Goal: Task Accomplishment & Management: Contribute content

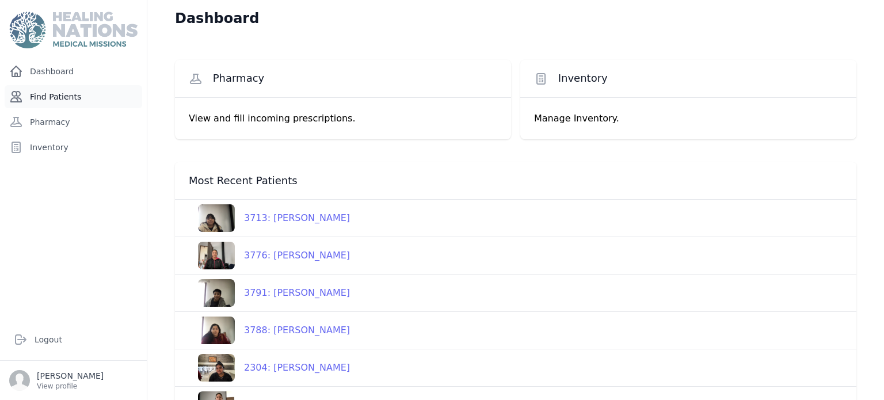
click at [79, 95] on link "Find Patients" at bounding box center [73, 96] width 137 height 23
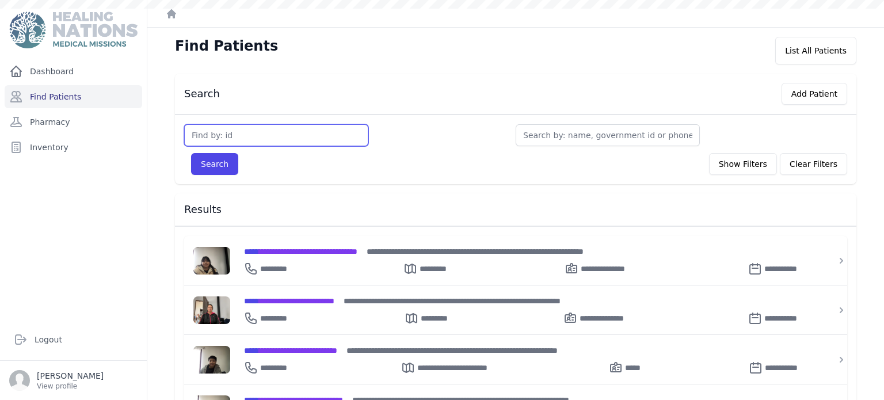
click at [234, 134] on input "text" at bounding box center [276, 135] width 184 height 22
type input "121"
click at [191, 153] on button "Search" at bounding box center [214, 164] width 47 height 22
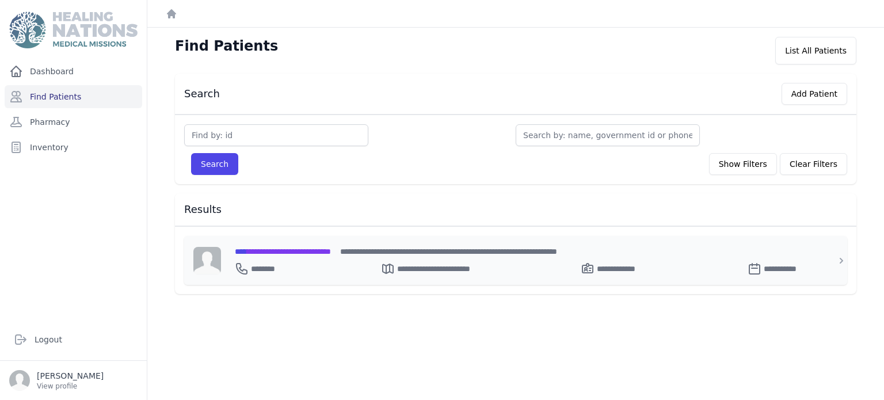
click at [330, 253] on span "**********" at bounding box center [283, 251] width 96 height 8
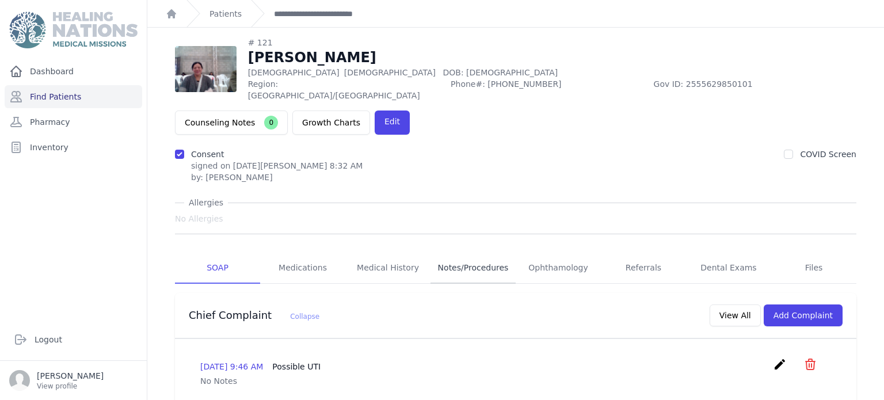
click at [487, 253] on link "Notes/Procedures" at bounding box center [472, 268] width 85 height 31
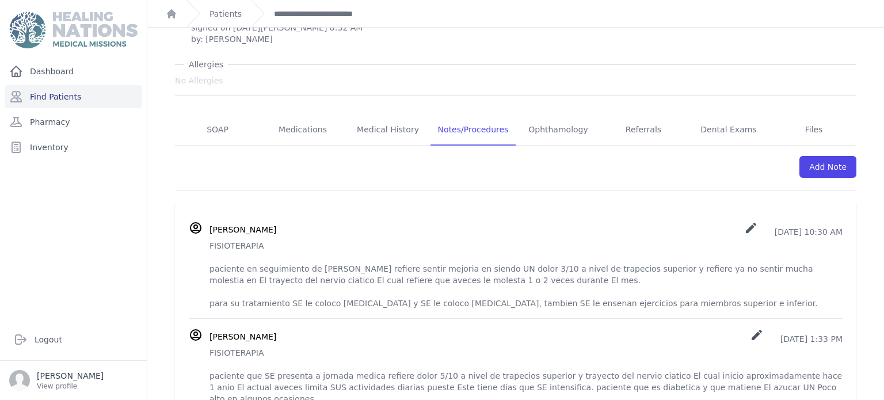
scroll to position [168, 0]
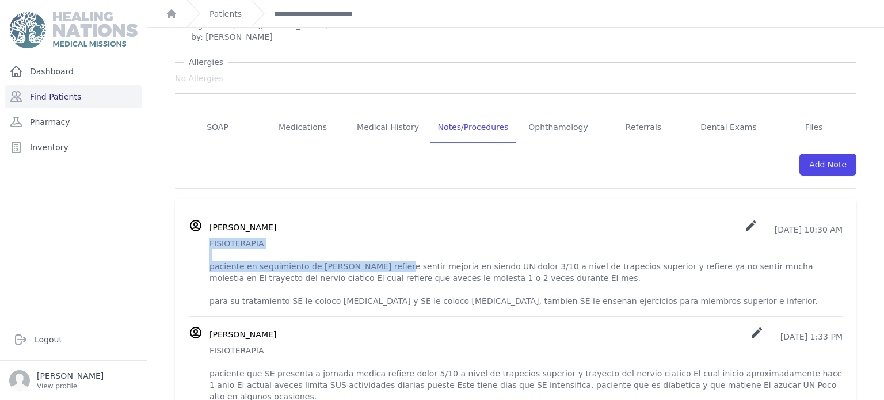
drag, startPoint x: 209, startPoint y: 198, endPoint x: 376, endPoint y: 222, distance: 167.9
click at [376, 238] on p "FISIOTERAPIA paciente en seguimiento de Fisioterapia refiere sentir mejoria en …" at bounding box center [525, 272] width 633 height 69
copy p "FISIOTERAPIA paciente en seguimiento de Fisioterapia refiere"
click at [828, 154] on link "Add Note" at bounding box center [827, 165] width 57 height 22
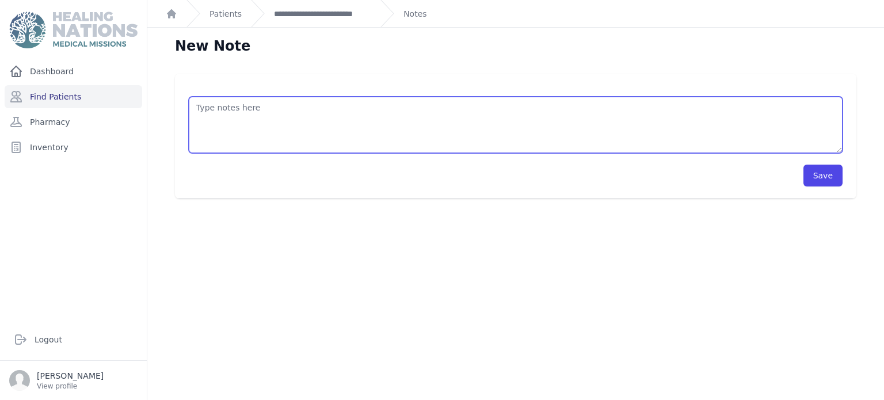
click at [356, 107] on textarea at bounding box center [516, 125] width 654 height 56
paste textarea "FISIOTERAPIA paciente en seguimiento de Fisioterapia refiere"
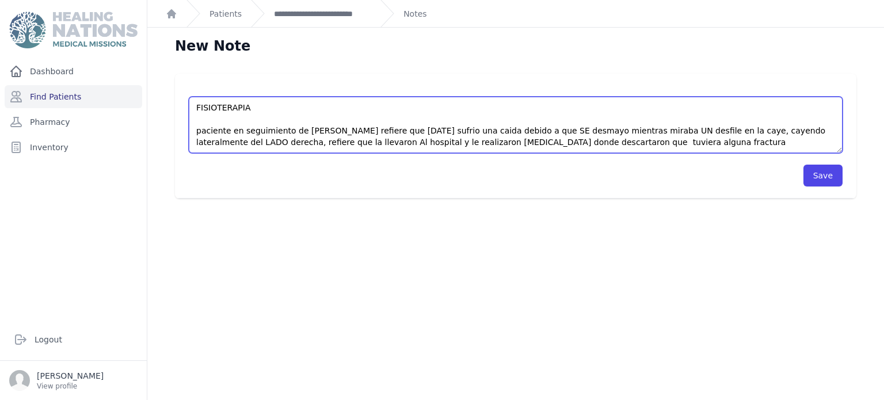
click at [630, 146] on textarea "FISIOTERAPIA paciente en seguimiento de Fisioterapia refiere que hace tres dias…" at bounding box center [516, 125] width 654 height 56
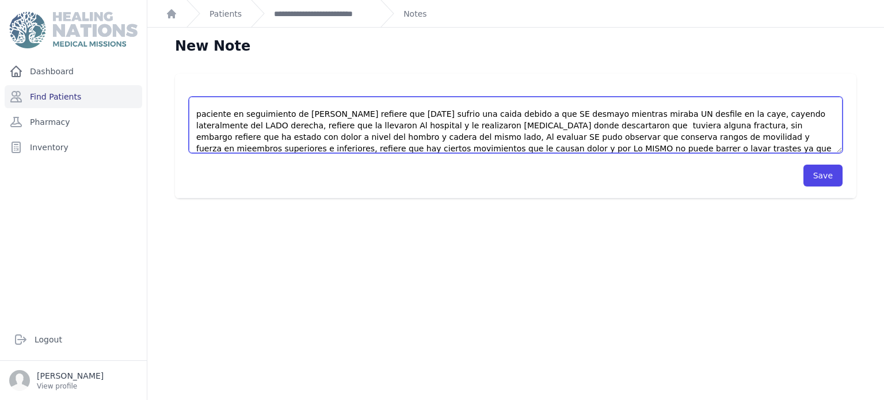
scroll to position [28, 0]
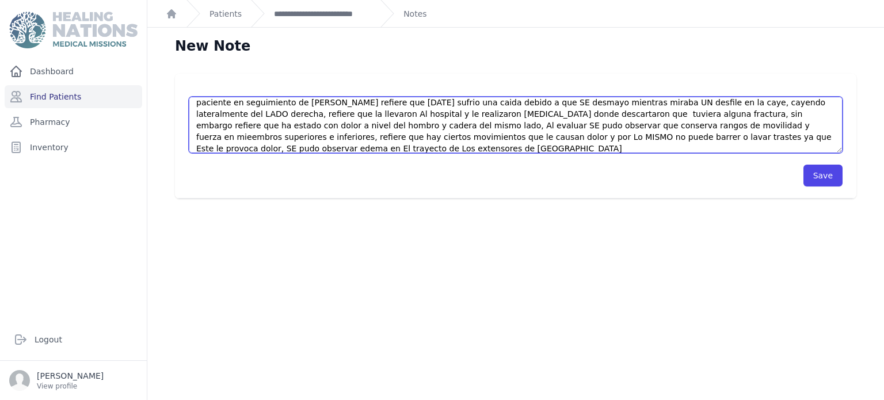
click at [690, 135] on textarea "FISIOTERAPIA paciente en seguimiento de Fisioterapia refiere que hace tres dias…" at bounding box center [516, 125] width 654 height 56
click at [303, 150] on textarea "FISIOTERAPIA paciente en seguimiento de Fisioterapia refiere que hace tres dias…" at bounding box center [516, 125] width 654 height 56
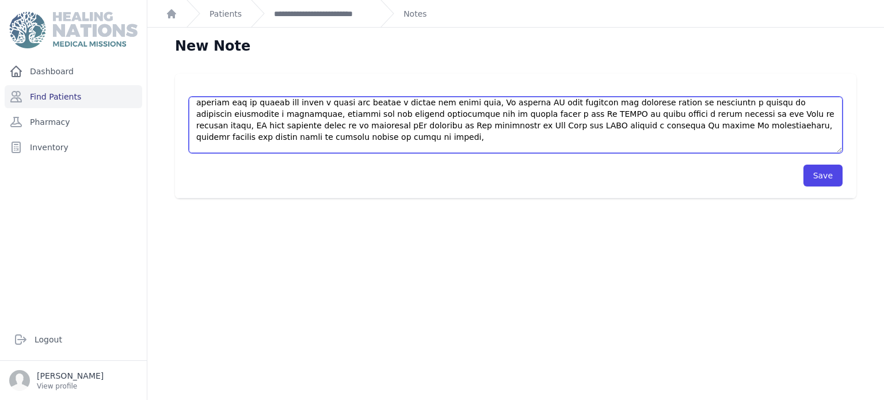
scroll to position [63, 0]
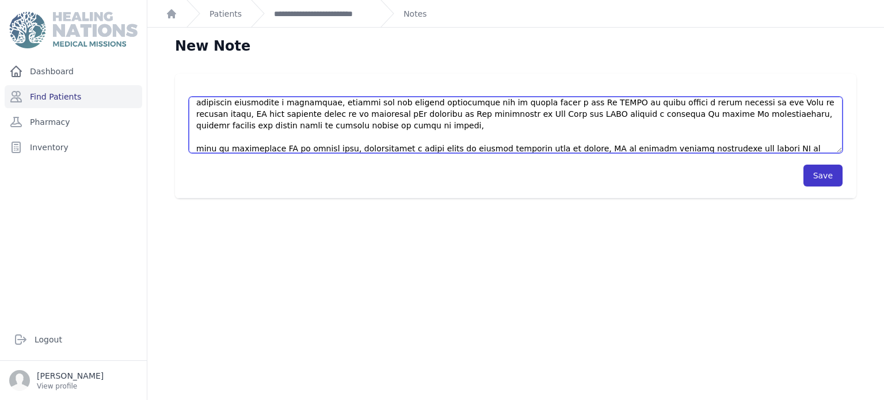
type textarea "FISIOTERAPIA paciente en seguimiento de Fisioterapia refiere que hace tres dias…"
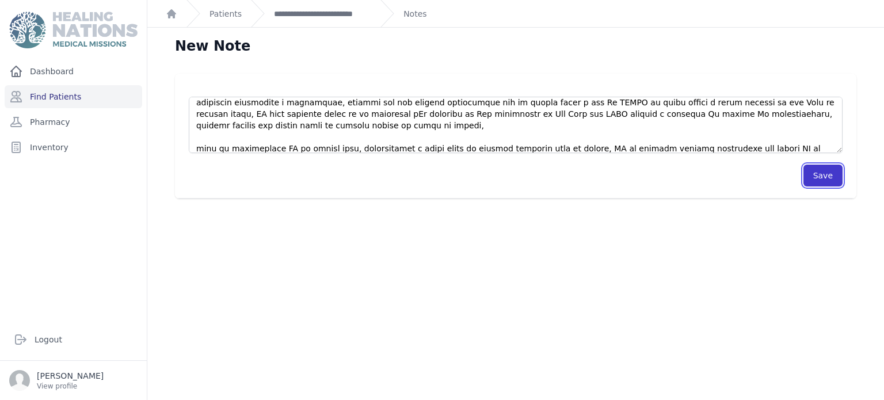
click at [815, 183] on button "Save" at bounding box center [822, 176] width 39 height 22
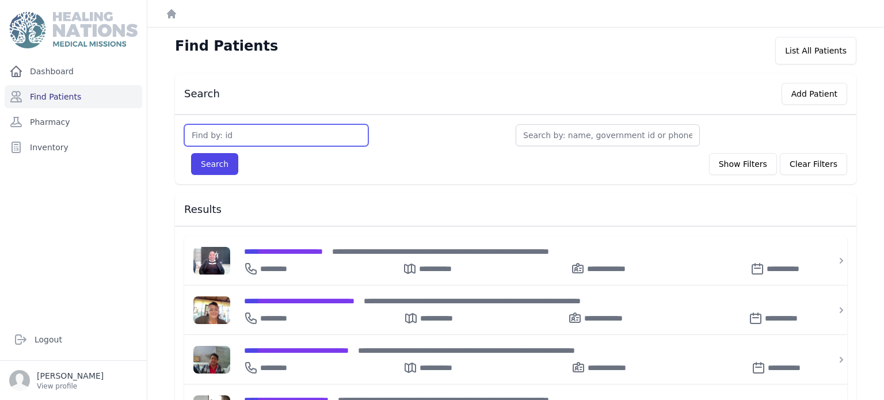
click at [219, 135] on input "text" at bounding box center [276, 135] width 184 height 22
type input "2851"
click at [191, 153] on button "Search" at bounding box center [214, 164] width 47 height 22
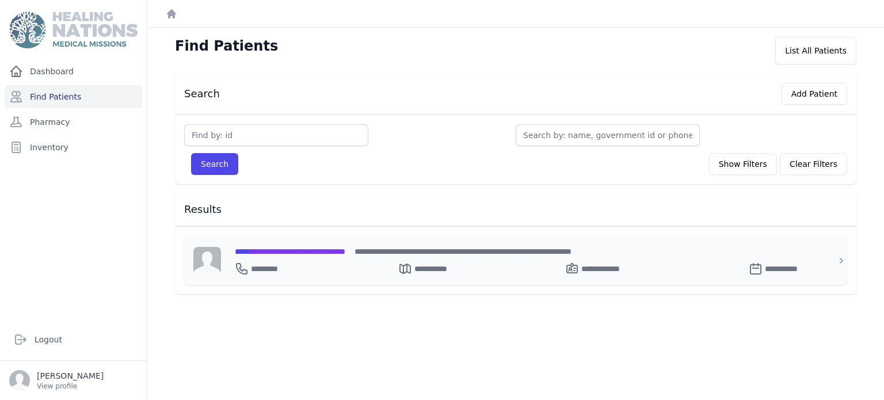
click at [315, 273] on div "**********" at bounding box center [522, 266] width 575 height 18
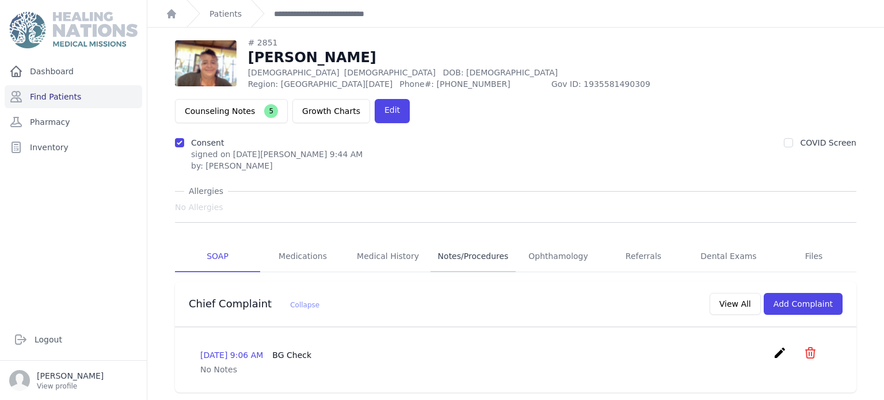
click at [482, 241] on link "Notes/Procedures" at bounding box center [472, 256] width 85 height 31
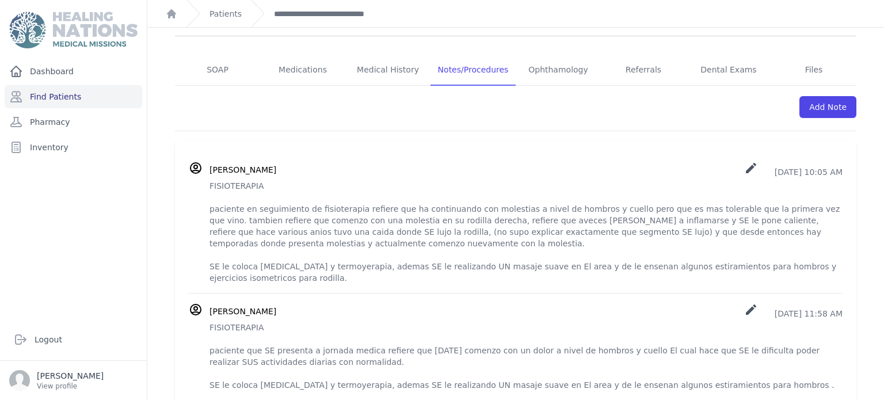
scroll to position [232, 0]
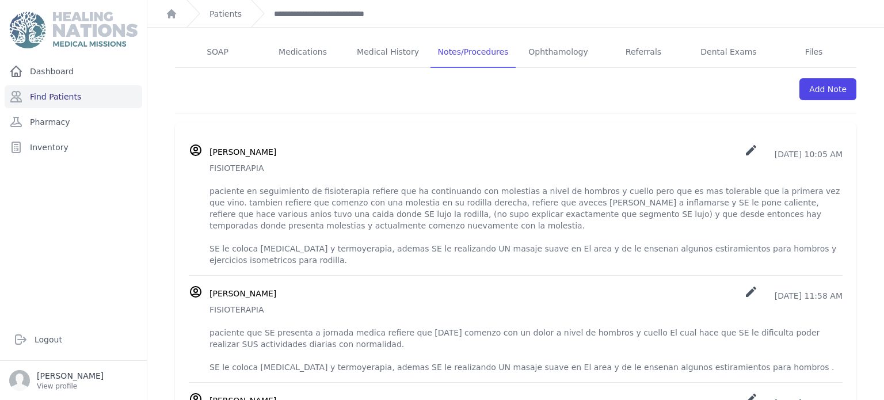
click at [482, 224] on li "Eenlee Mariana Martinez Méndez create 2025-Aug-12 10:05 AM" at bounding box center [516, 204] width 654 height 141
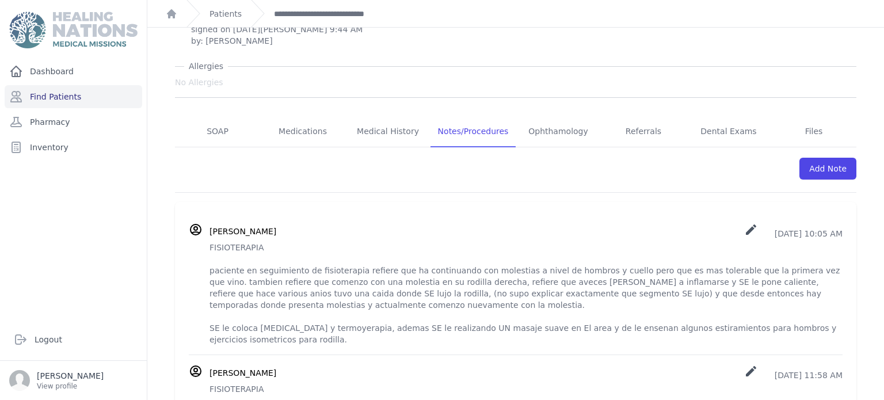
scroll to position [153, 0]
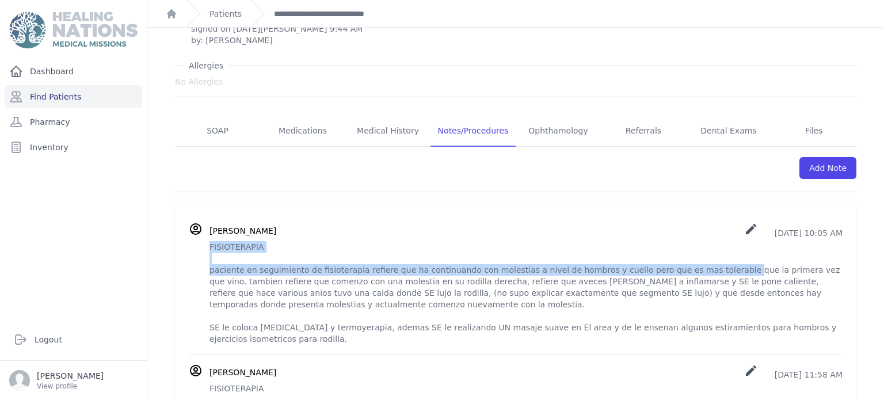
drag, startPoint x: 210, startPoint y: 213, endPoint x: 695, endPoint y: 239, distance: 485.7
click at [695, 241] on p "FISIOTERAPIA paciente en seguimiento de fisioterapia refiere que ha continuando…" at bounding box center [525, 293] width 633 height 104
copy p "FISIOTERAPIA paciente en seguimiento de fisioterapia refiere que ha continuando…"
click at [688, 222] on div "Eenlee Mariana Martinez Méndez create 2025-Aug-12 10:05 AM" at bounding box center [525, 230] width 633 height 17
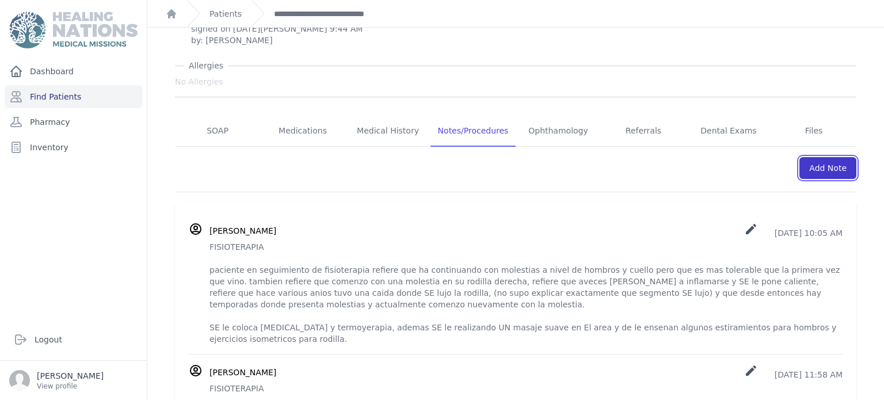
click at [843, 157] on link "Add Note" at bounding box center [827, 168] width 57 height 22
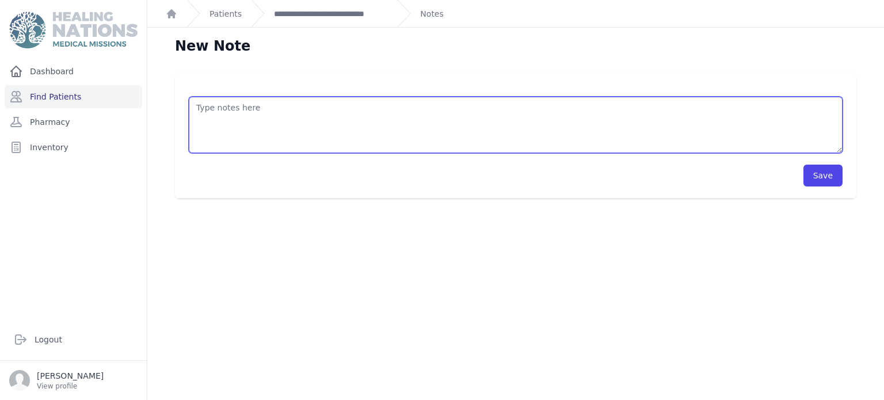
click at [737, 125] on textarea at bounding box center [516, 125] width 654 height 56
paste textarea "FISIOTERAPIA paciente en seguimiento de fisioterapia refiere que ha continuando…"
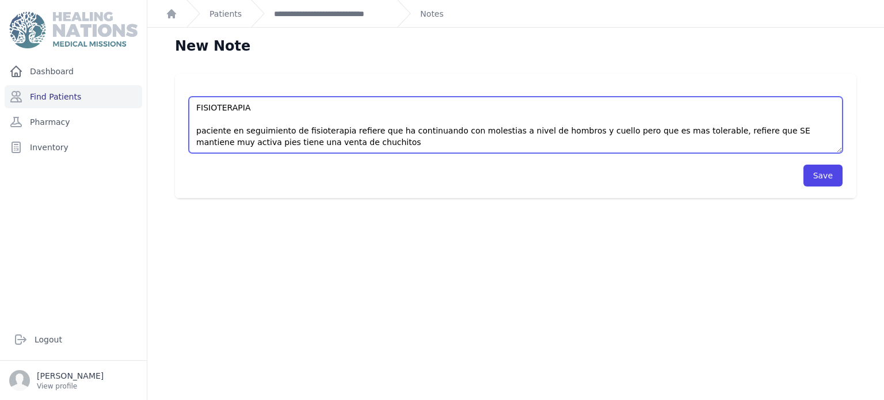
click at [818, 133] on textarea "FISIOTERAPIA paciente en seguimiento de fisioterapia refiere que ha continuando…" at bounding box center [516, 125] width 654 height 56
click at [313, 146] on textarea "FISIOTERAPIA paciente en seguimiento de fisioterapia refiere que ha continuando…" at bounding box center [516, 125] width 654 height 56
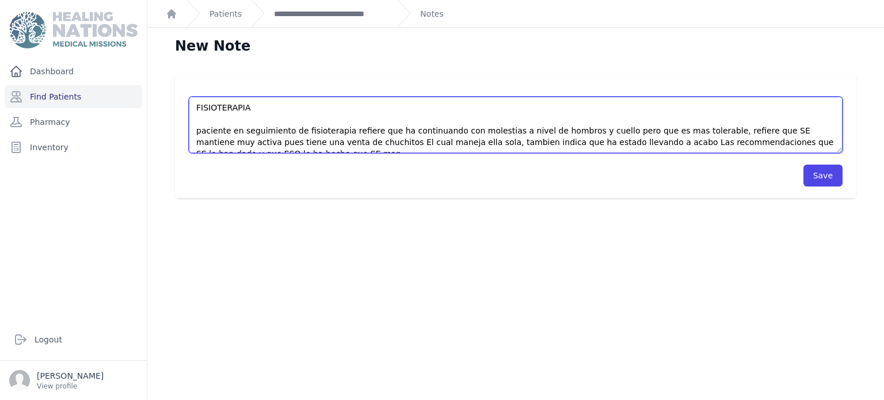
scroll to position [5, 0]
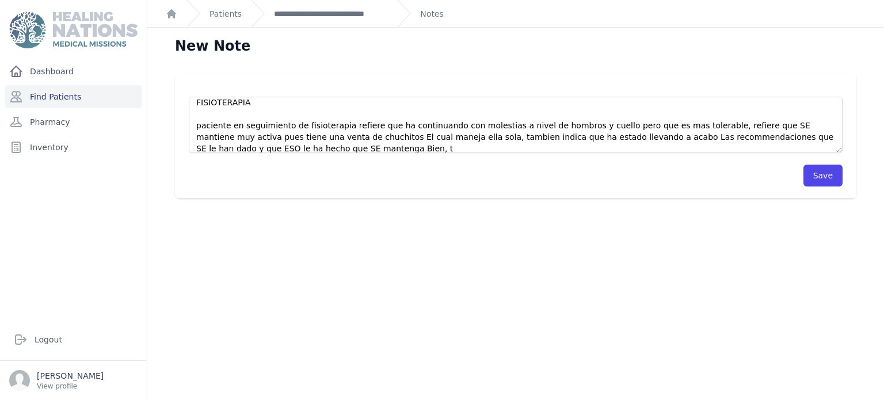
click at [384, 167] on div "Save" at bounding box center [516, 176] width 654 height 22
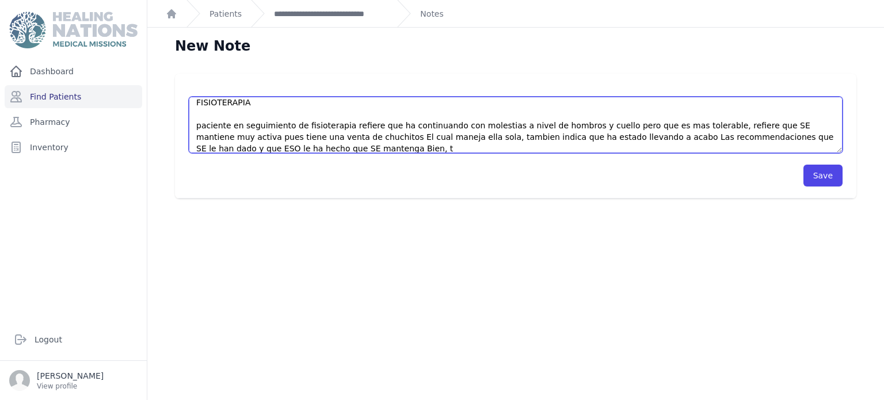
click at [319, 147] on textarea "FISIOTERAPIA paciente en seguimiento de fisioterapia refiere que ha continuando…" at bounding box center [516, 125] width 654 height 56
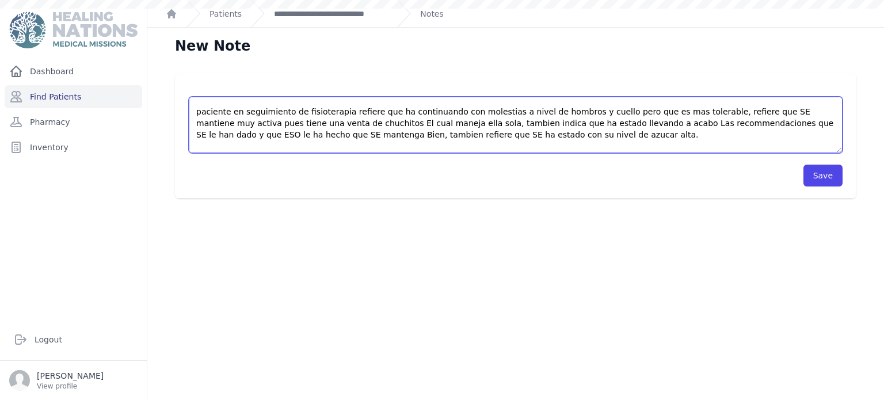
scroll to position [35, 0]
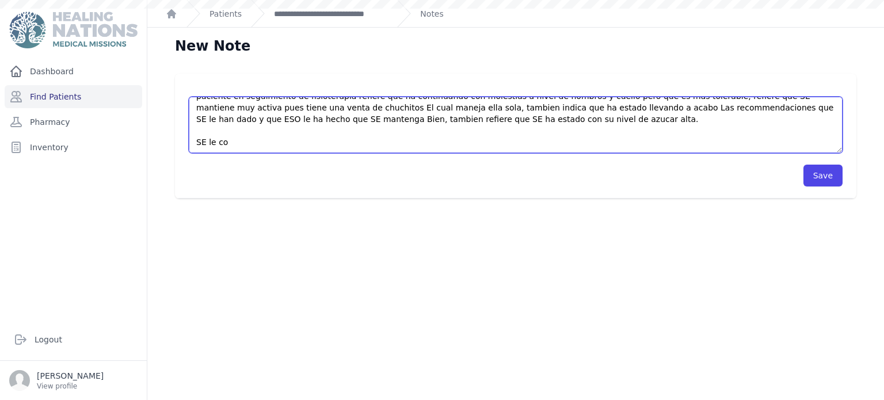
drag, startPoint x: 196, startPoint y: 108, endPoint x: 320, endPoint y: 160, distance: 134.6
click at [320, 160] on form "FISIOTERAPIA paciente en seguimiento de fisioterapia refiere que ha continuando…" at bounding box center [516, 135] width 654 height 101
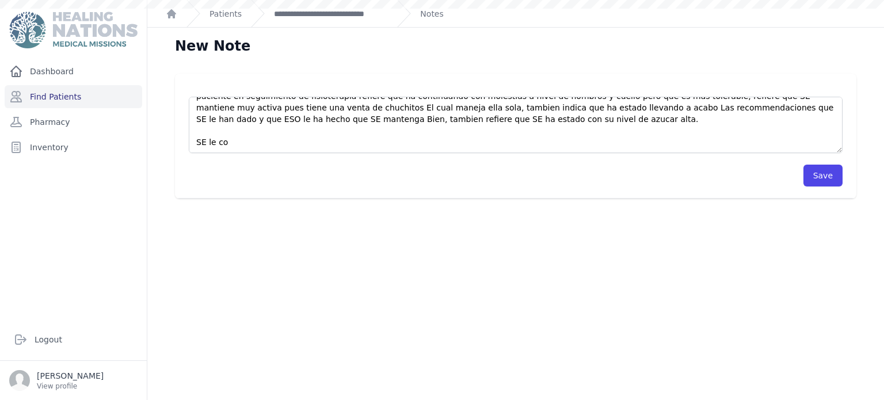
click at [320, 160] on div "Save" at bounding box center [516, 169] width 654 height 33
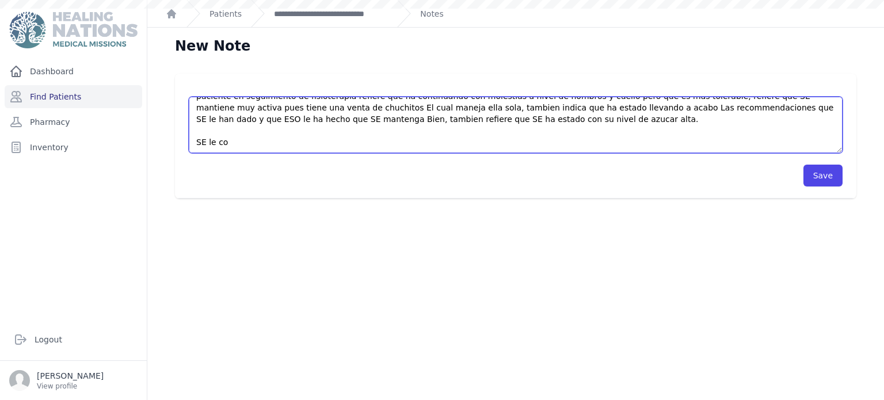
click at [278, 143] on textarea "FISIOTERAPIA paciente en seguimiento de fisioterapia refiere que ha continuando…" at bounding box center [516, 125] width 654 height 56
type textarea "FISIOTERAPIA paciente en seguimiento de fisioterapia refiere que ha continuando…"
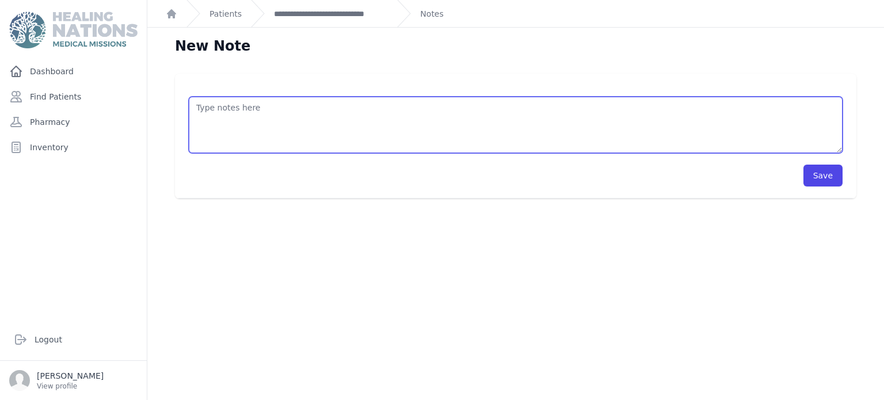
click at [307, 107] on textarea at bounding box center [516, 125] width 654 height 56
paste textarea "FISIOTERAPIA paciente en seguimiento de fisioterapia refiere que ha continuando…"
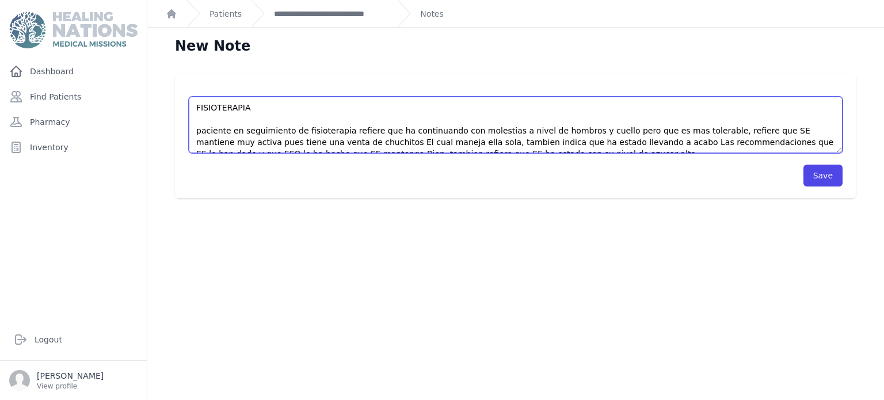
scroll to position [28, 0]
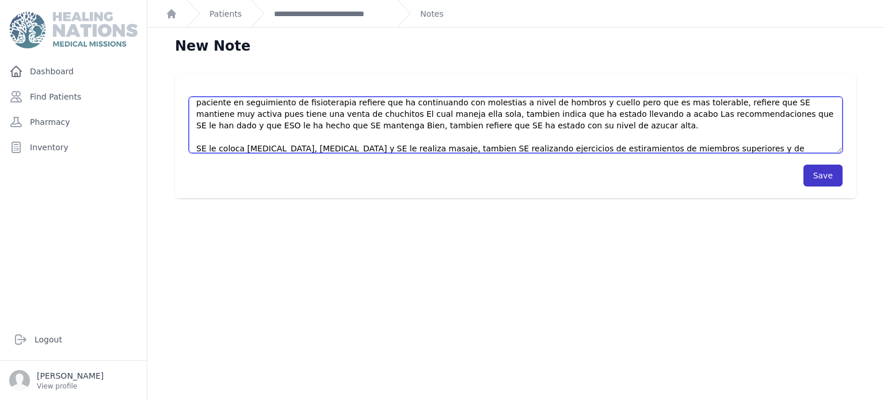
type textarea "FISIOTERAPIA paciente en seguimiento de fisioterapia refiere que ha continuando…"
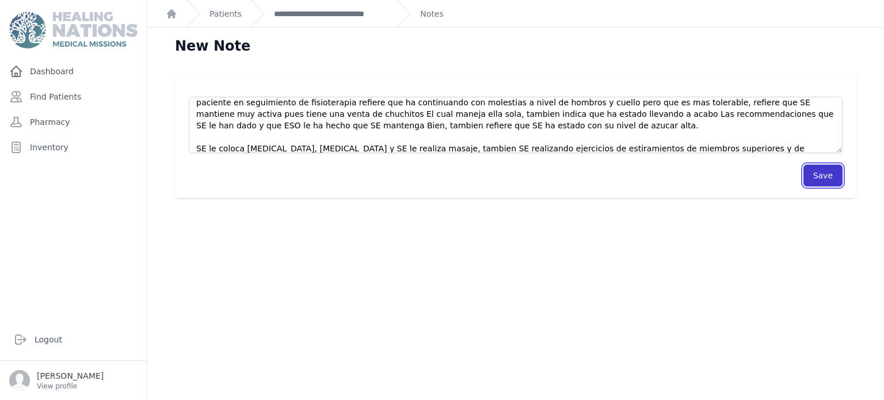
click at [822, 185] on button "Save" at bounding box center [822, 176] width 39 height 22
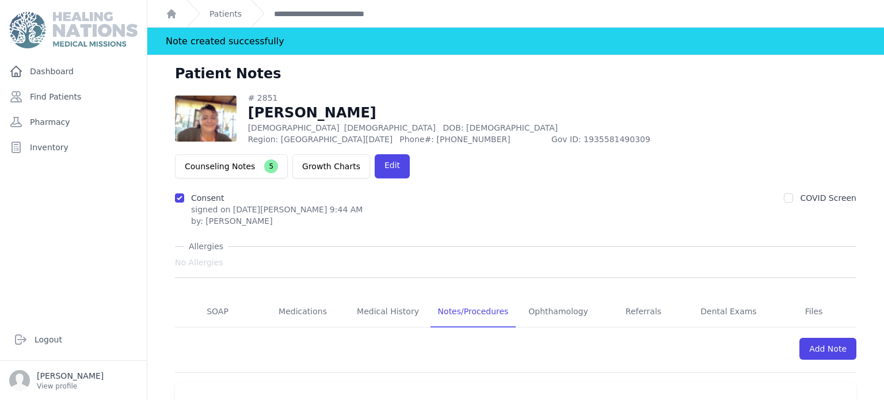
click at [801, 44] on ol "Note created successfully" at bounding box center [515, 41] width 736 height 27
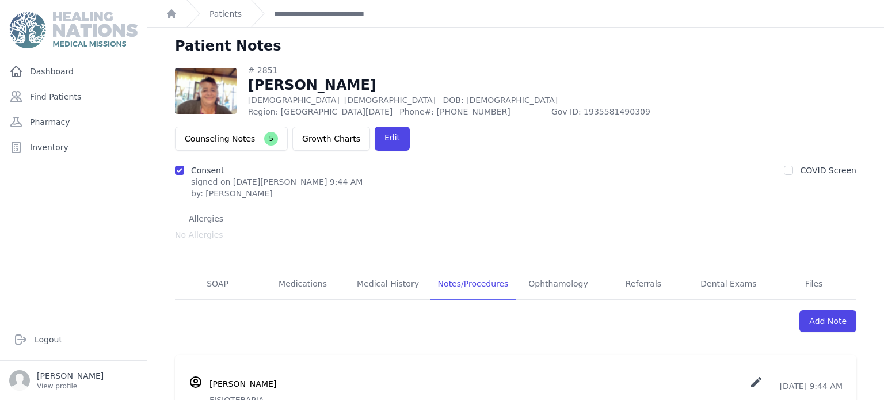
click at [44, 182] on div "Dashboard Find Patients Pharmacy Inventory" at bounding box center [73, 185] width 147 height 250
click at [53, 91] on link "Find Patients" at bounding box center [73, 96] width 137 height 23
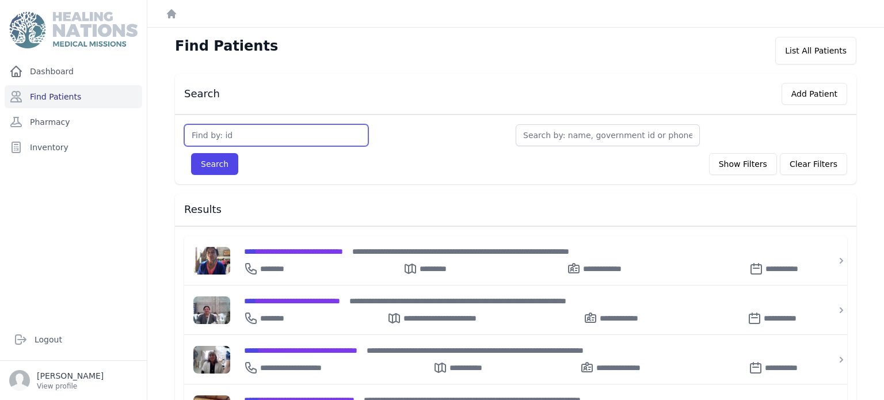
click at [268, 138] on input "text" at bounding box center [276, 135] width 184 height 22
type input "1239"
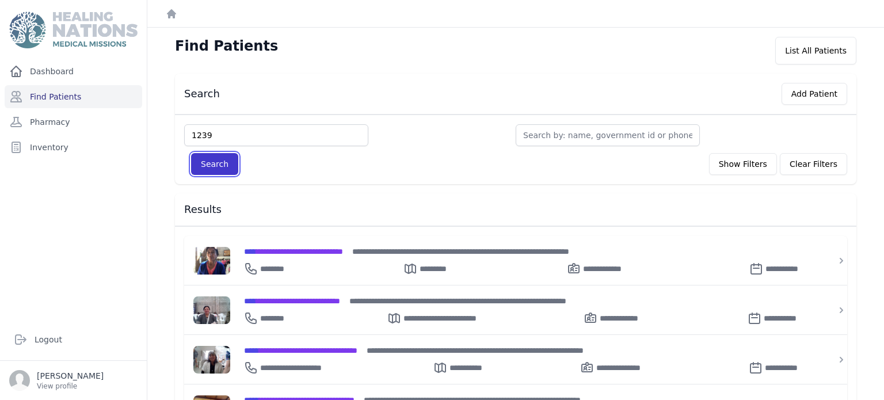
click at [216, 165] on button "Search" at bounding box center [214, 164] width 47 height 22
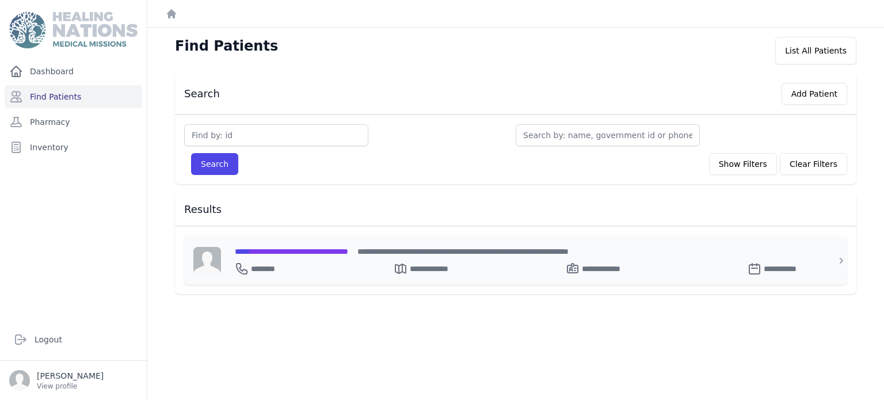
click at [345, 247] on span "**********" at bounding box center [291, 251] width 113 height 8
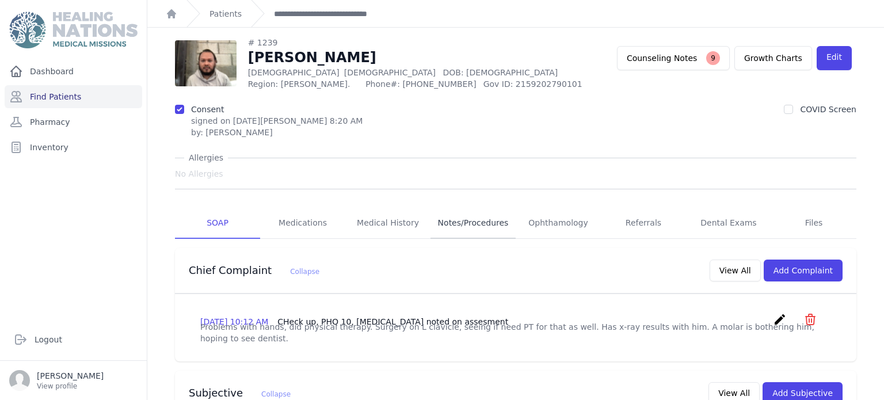
click at [457, 223] on link "Notes/Procedures" at bounding box center [472, 223] width 85 height 31
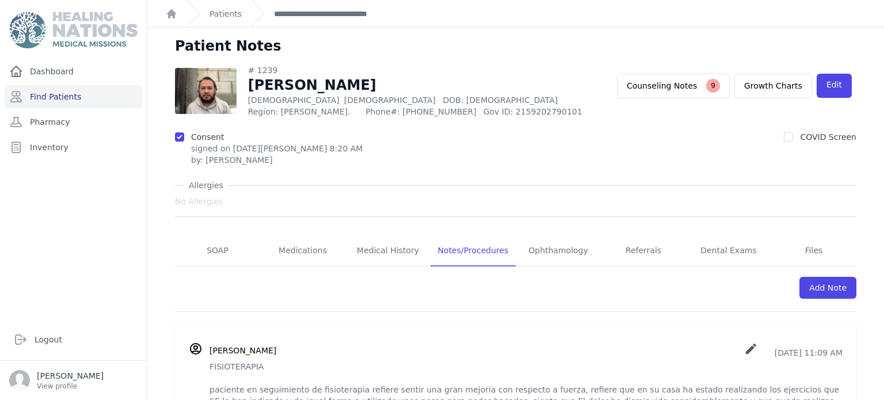
click at [77, 247] on div "Dashboard Find Patients Pharmacy Inventory" at bounding box center [73, 185] width 147 height 250
click at [85, 238] on div "Dashboard Find Patients Pharmacy Inventory" at bounding box center [73, 185] width 147 height 250
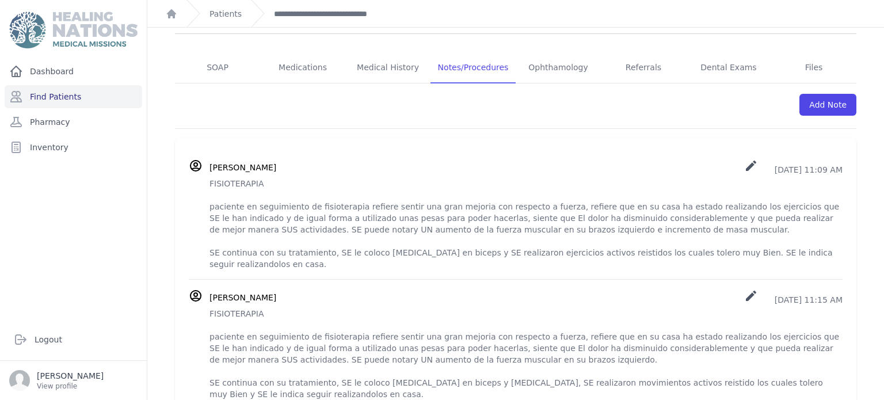
scroll to position [185, 0]
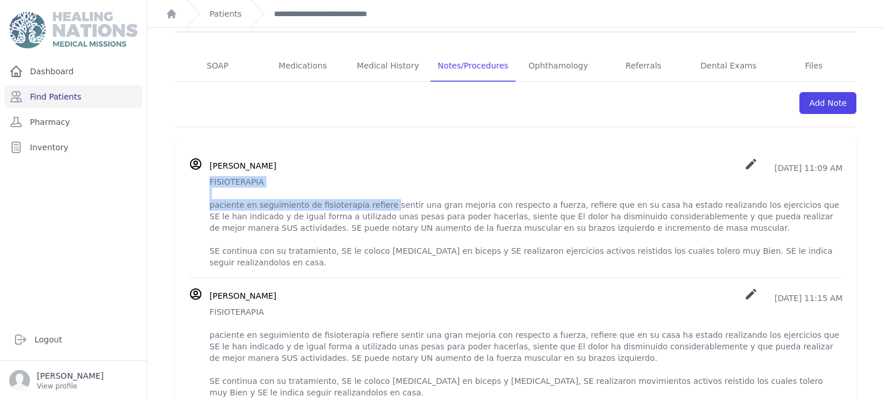
drag, startPoint x: 209, startPoint y: 180, endPoint x: 377, endPoint y: 203, distance: 169.5
click at [377, 203] on p "FISIOTERAPIA paciente en seguimiento de fisioterapia refiere sentir una gran me…" at bounding box center [525, 222] width 633 height 92
copy p "FISIOTERAPIA paciente en seguimiento de fisioterapia refiere"
click at [377, 203] on p "FISIOTERAPIA paciente en seguimiento de fisioterapia refiere sentir una gran me…" at bounding box center [525, 222] width 633 height 92
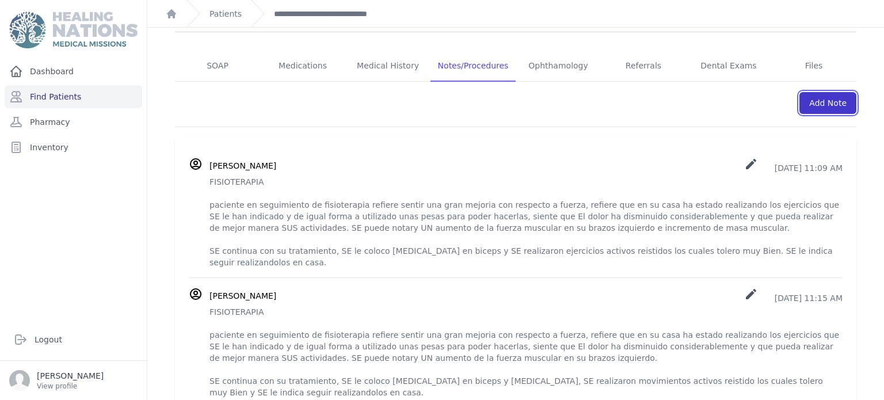
click at [835, 109] on link "Add Note" at bounding box center [827, 103] width 57 height 22
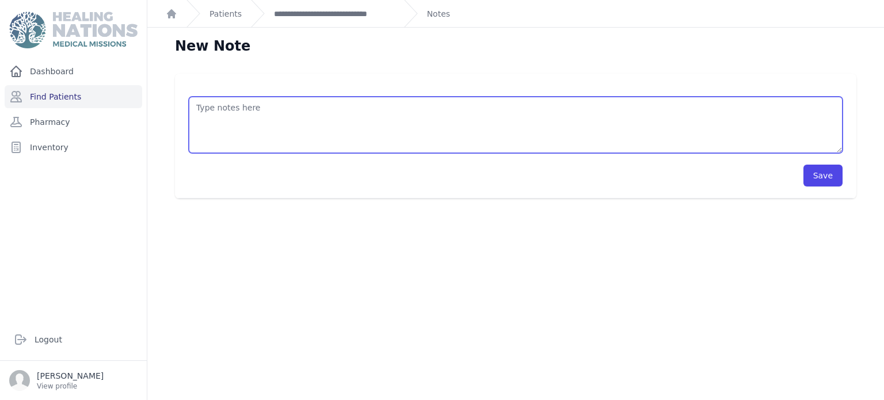
click at [464, 139] on textarea at bounding box center [516, 125] width 654 height 56
paste textarea "FISIOTERAPIA paciente en seguimiento de fisioterapia refiere"
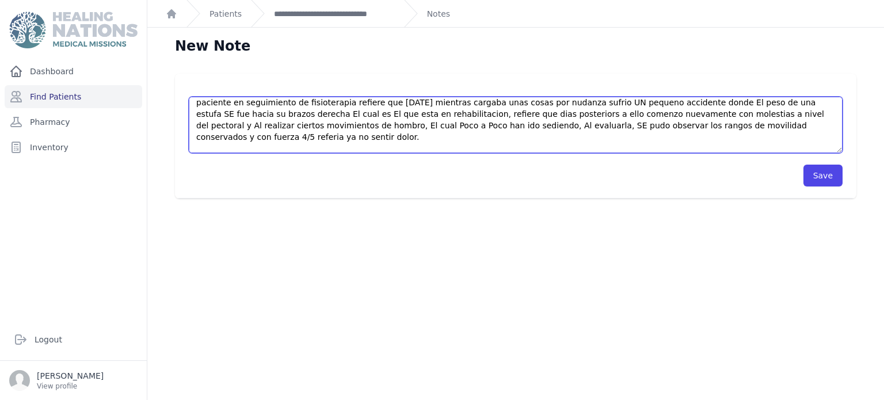
scroll to position [40, 0]
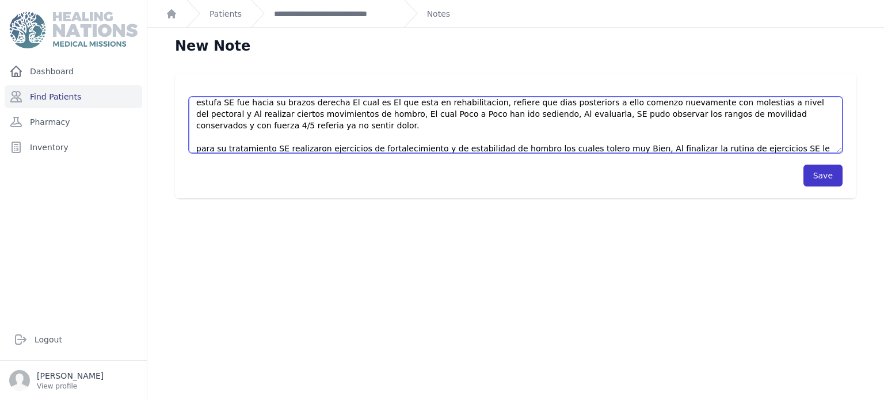
type textarea "FISIOTERAPIA paciente en seguimiento de fisioterapia refiere que HACE 2 semanas…"
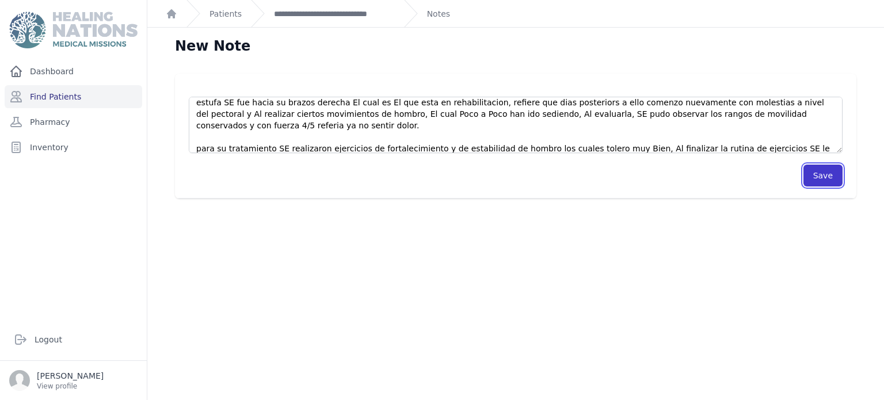
click at [823, 182] on button "Save" at bounding box center [822, 176] width 39 height 22
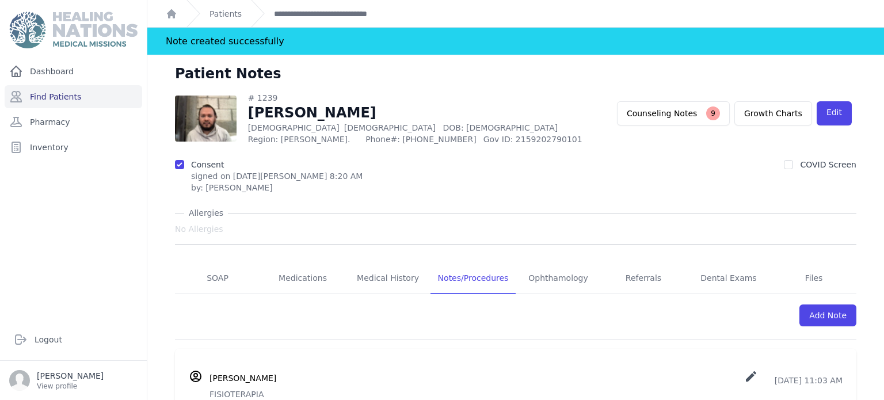
click at [61, 227] on div "Dashboard Find Patients Pharmacy Inventory" at bounding box center [73, 185] width 147 height 250
click at [89, 100] on link "Find Patients" at bounding box center [73, 96] width 137 height 23
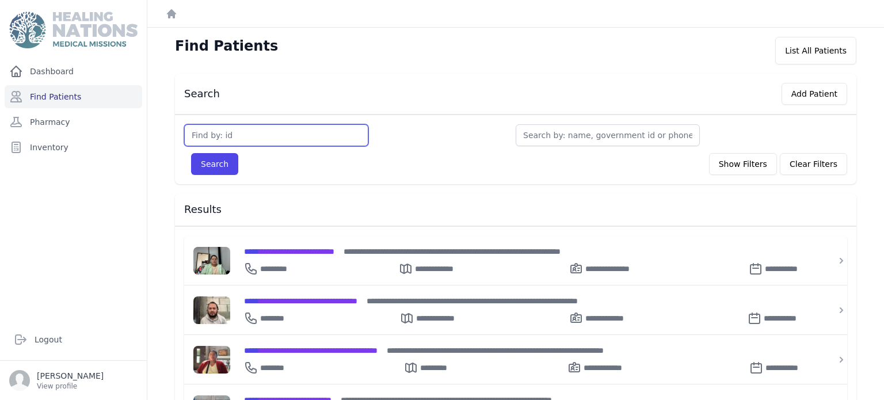
click at [257, 132] on input "text" at bounding box center [276, 135] width 184 height 22
type input "660"
click at [191, 153] on button "Search" at bounding box center [214, 164] width 47 height 22
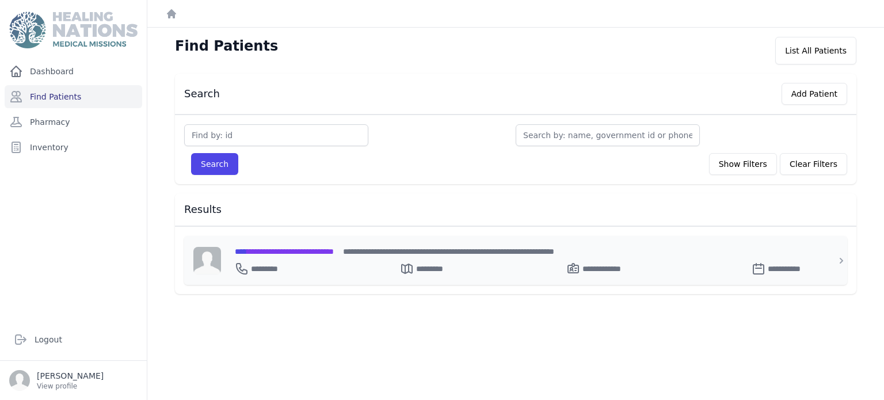
click at [299, 263] on div "**********" at bounding box center [522, 266] width 575 height 18
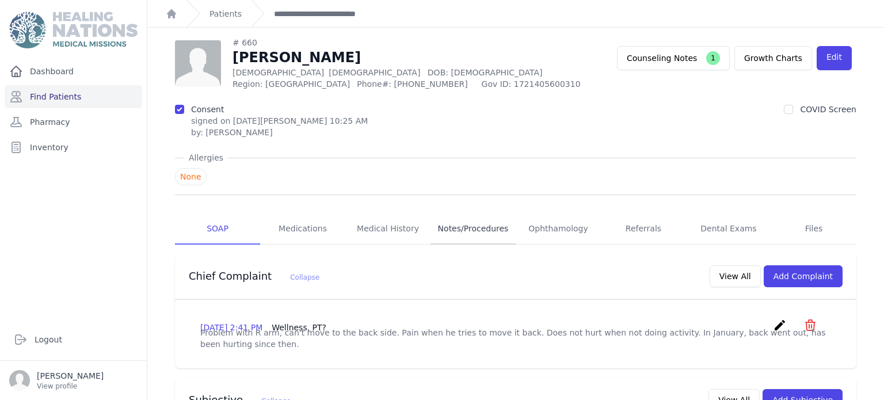
click at [473, 235] on link "Notes/Procedures" at bounding box center [472, 228] width 85 height 31
